Goal: Browse casually: Explore the website without a specific task or goal

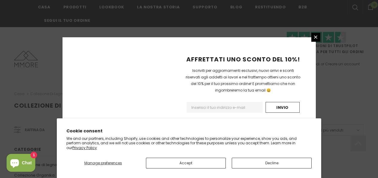
scroll to position [446, 0]
